Goal: Entertainment & Leisure: Consume media (video, audio)

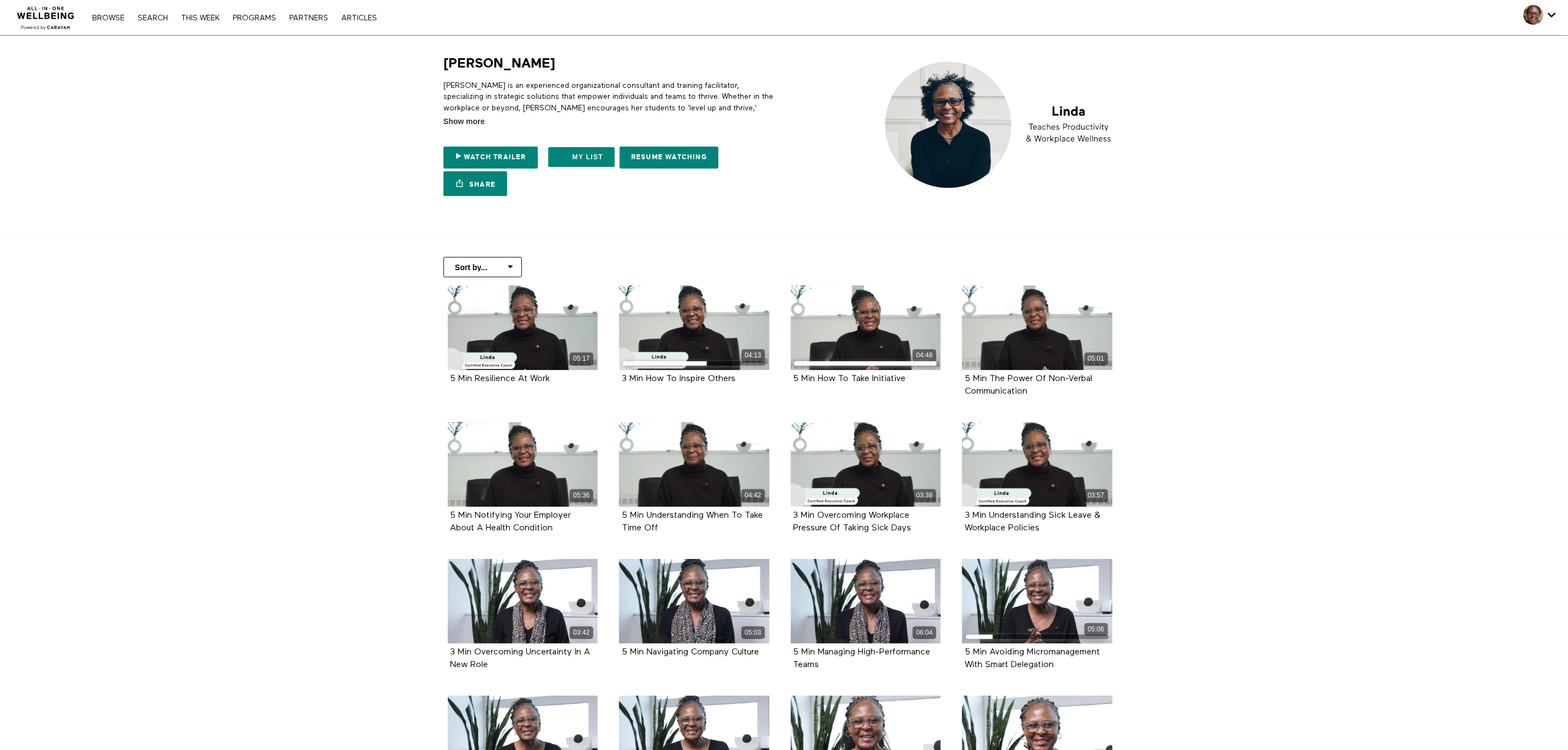
drag, startPoint x: 1306, startPoint y: 773, endPoint x: 1423, endPoint y: 358, distance: 431.2
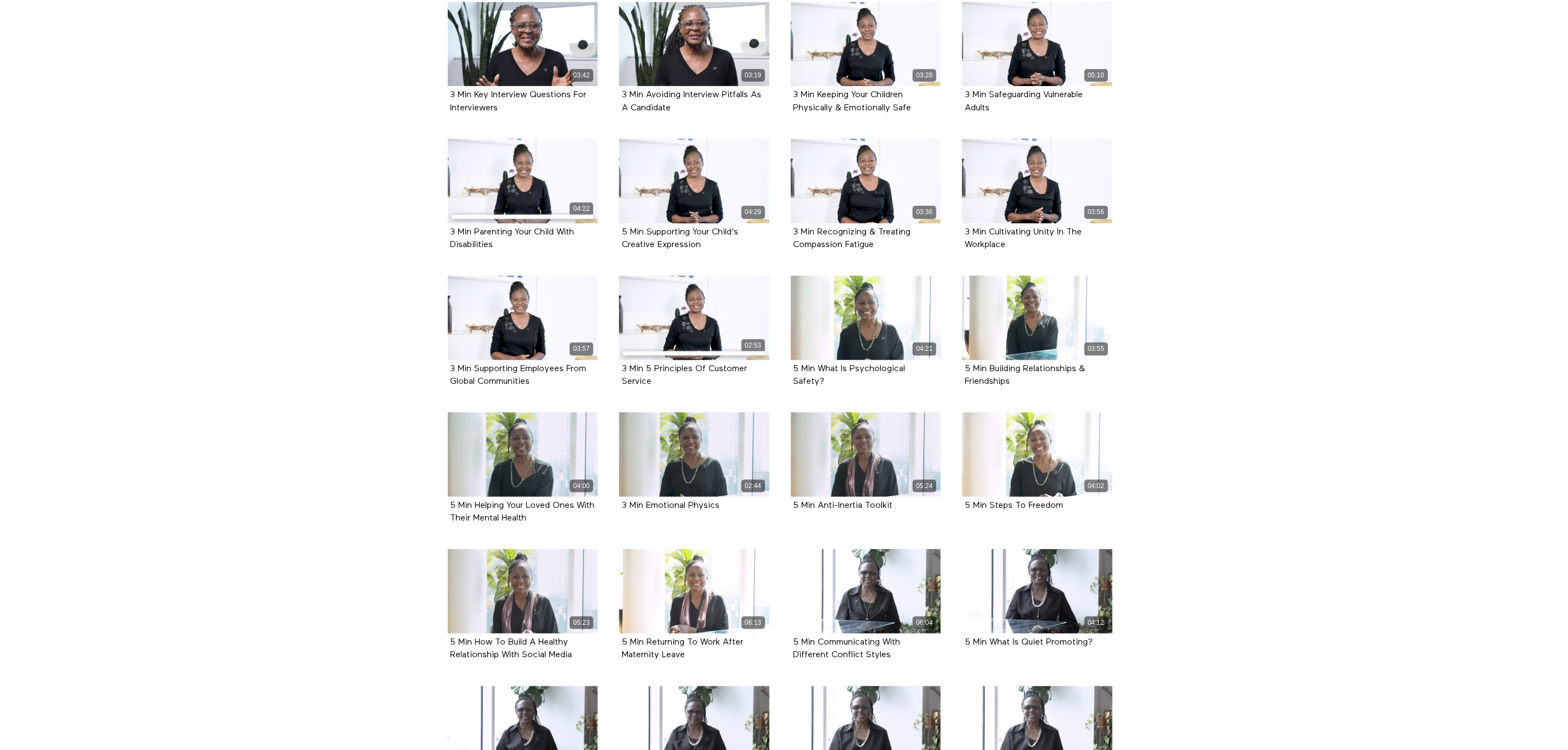
scroll to position [864, 0]
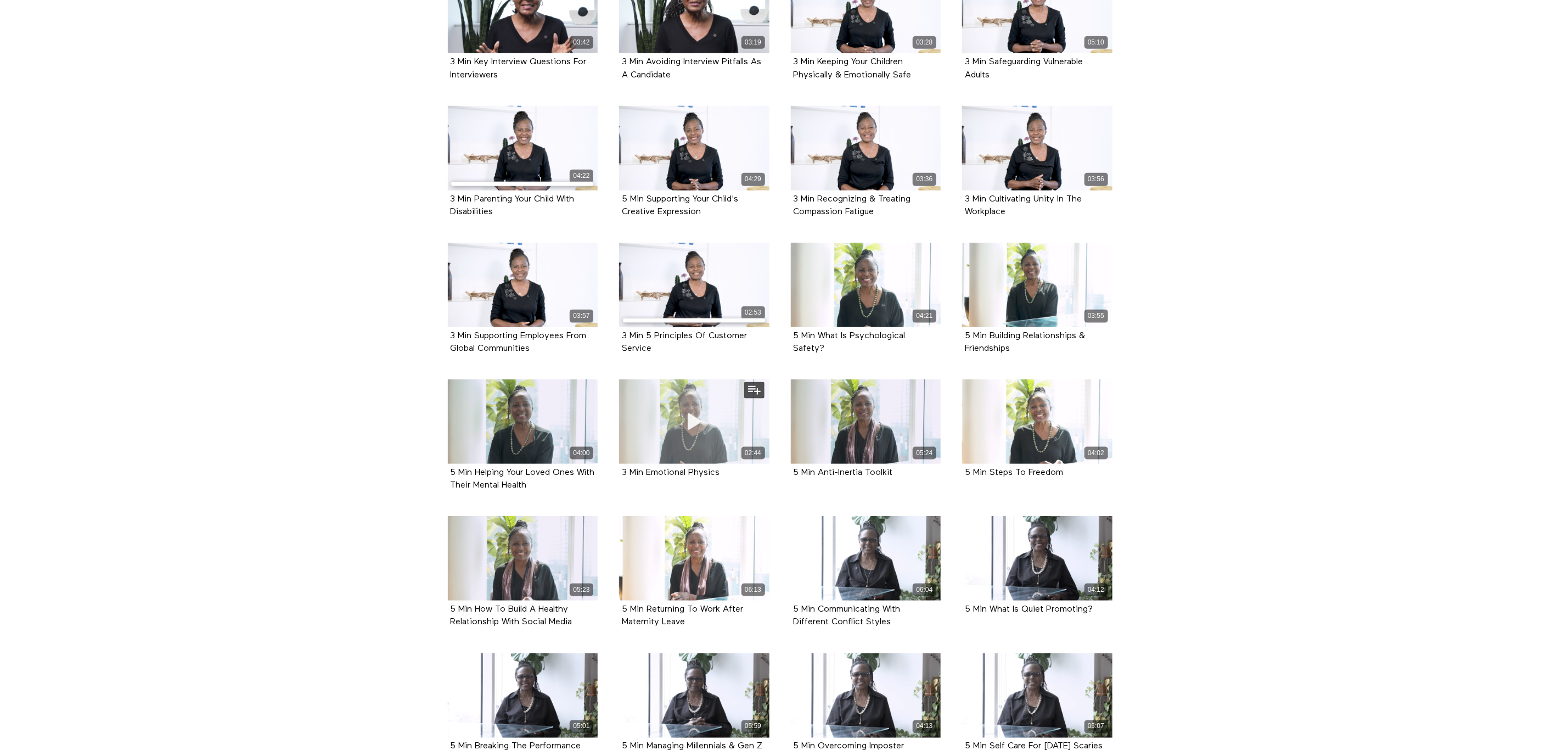
click at [664, 449] on div "02:44" at bounding box center [695, 453] width 151 height 13
